Goal: Information Seeking & Learning: Find specific fact

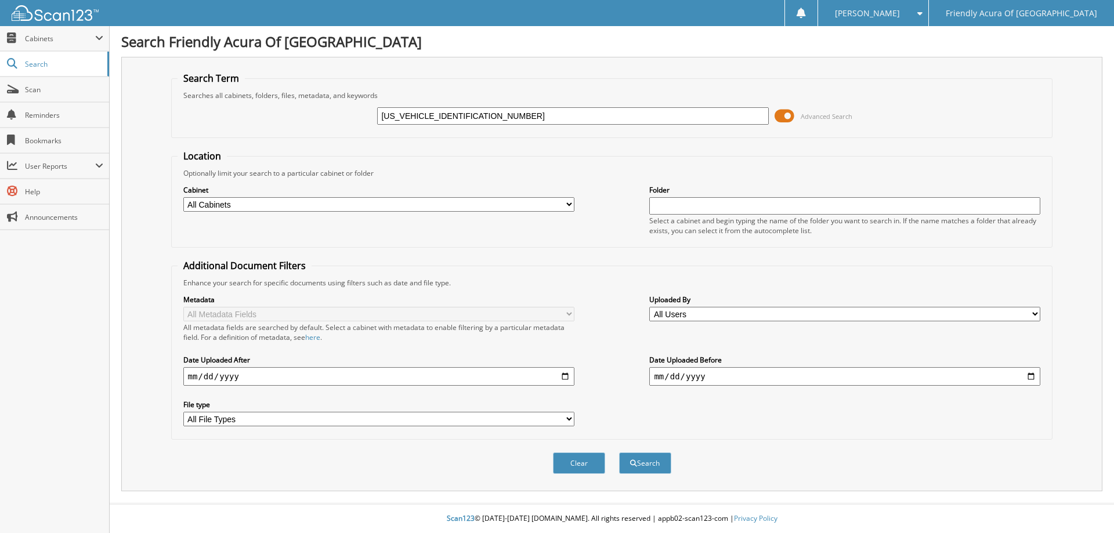
type input "[US_VEHICLE_IDENTIFICATION_NUMBER]"
drag, startPoint x: 784, startPoint y: 112, endPoint x: 771, endPoint y: 212, distance: 101.3
click at [782, 112] on span at bounding box center [785, 115] width 20 height 17
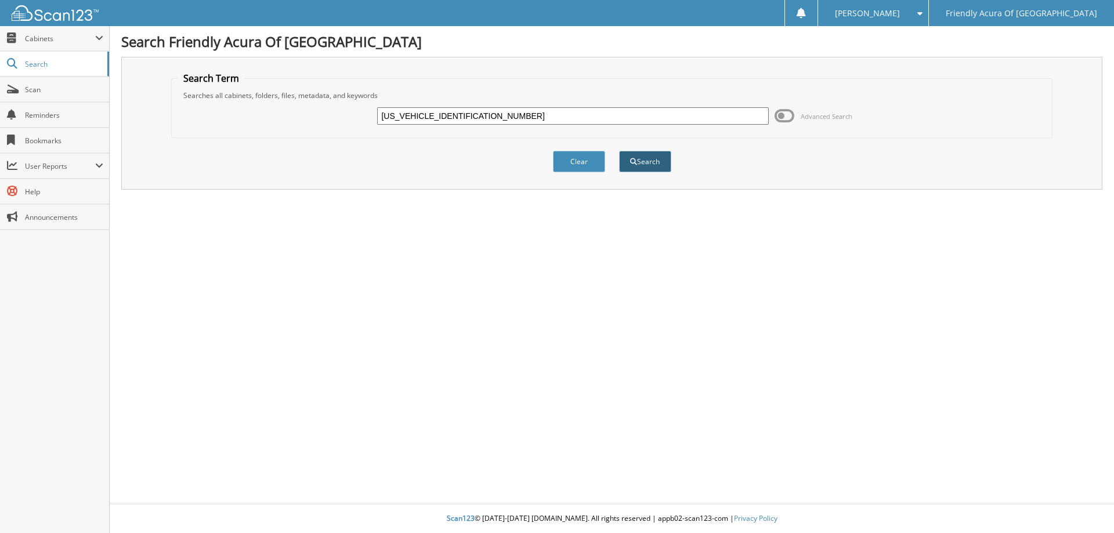
click at [643, 159] on button "Search" at bounding box center [645, 161] width 52 height 21
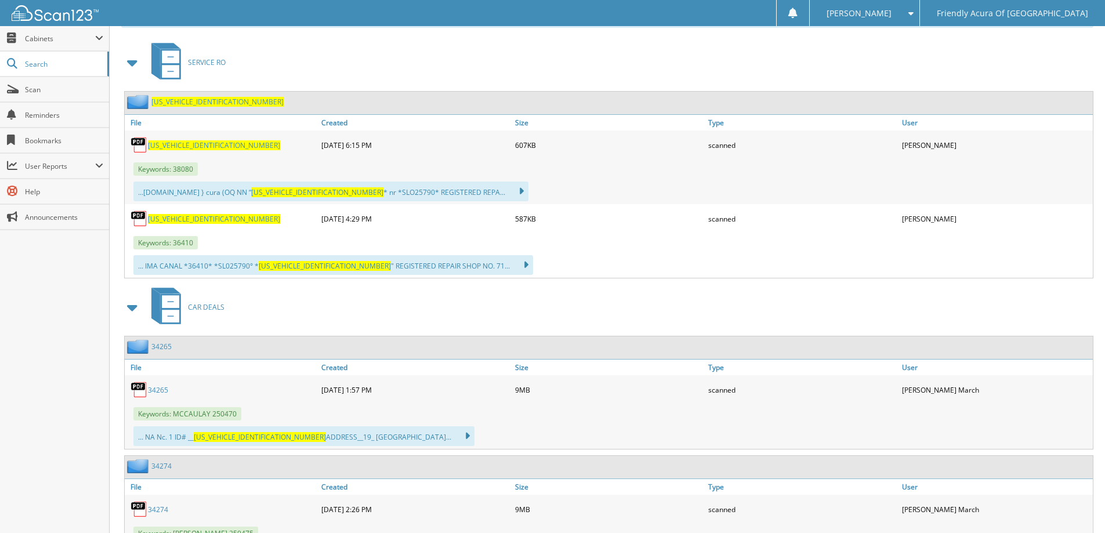
scroll to position [563, 0]
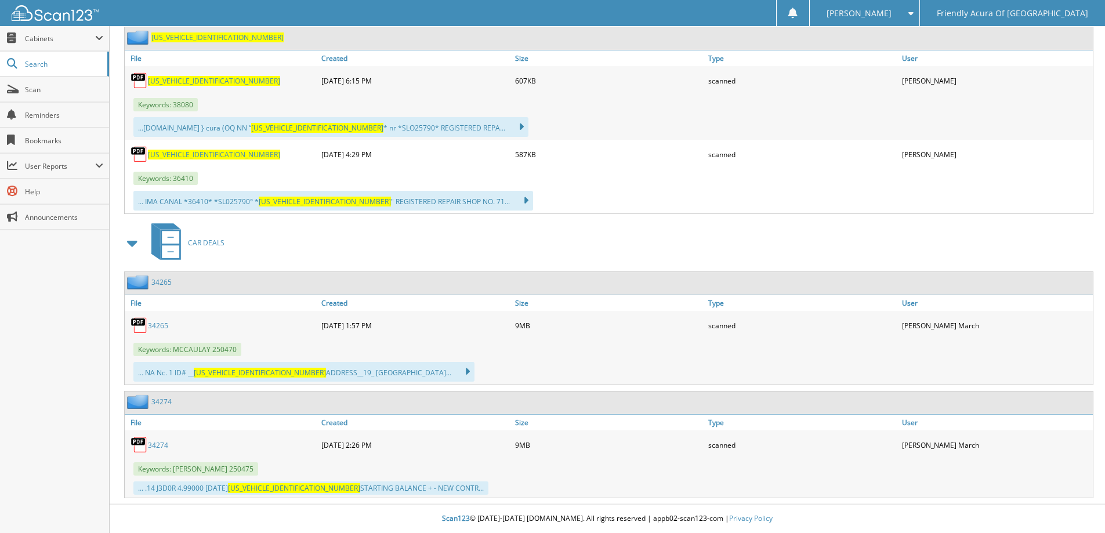
click at [161, 327] on link "34265" at bounding box center [158, 326] width 20 height 10
